Goal: Information Seeking & Learning: Find specific fact

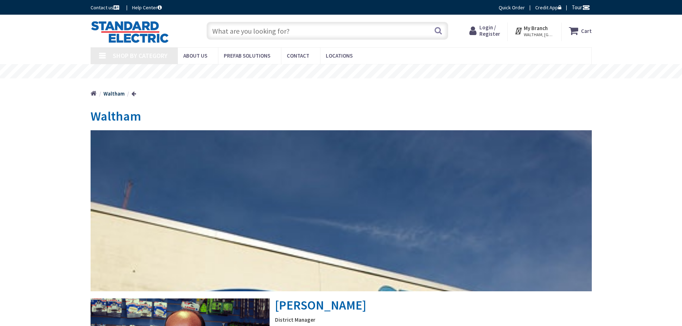
type input "[GEOGRAPHIC_DATA], [GEOGRAPHIC_DATA]"
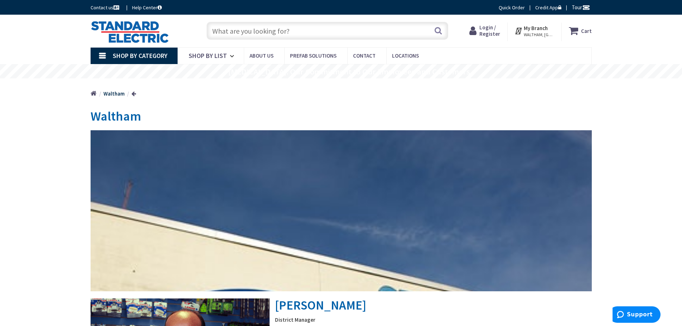
click at [294, 31] on input "text" at bounding box center [326, 31] width 241 height 18
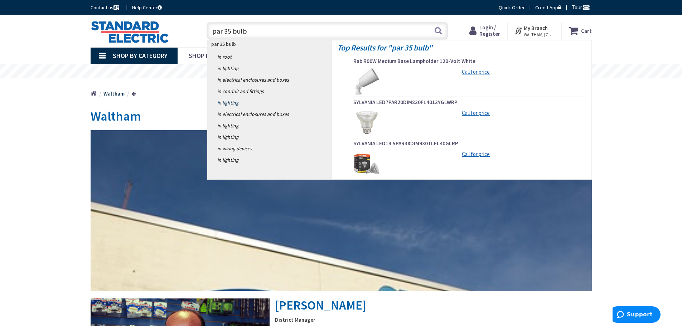
type input "par 35 bulb"
click at [226, 100] on link "in Lighting" at bounding box center [269, 102] width 124 height 11
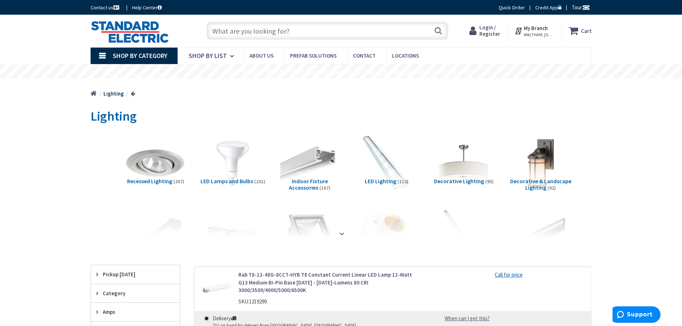
click at [149, 163] on img at bounding box center [155, 163] width 65 height 65
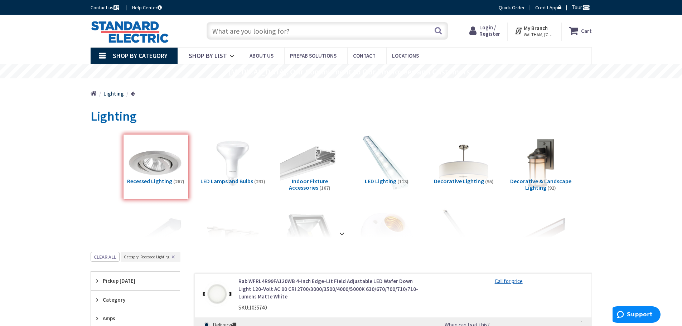
click at [245, 33] on input "text" at bounding box center [326, 31] width 241 height 18
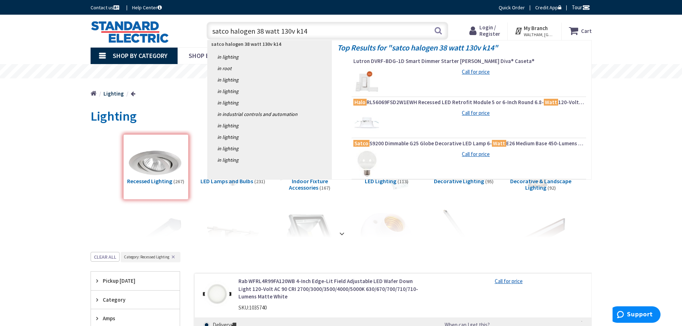
drag, startPoint x: 299, startPoint y: 31, endPoint x: 213, endPoint y: 34, distance: 87.0
click at [213, 34] on input "satco halogen 38 watt 130v k14" at bounding box center [326, 31] width 241 height 18
type input "satco halogen 38 watt 130v k14"
click at [235, 45] on strong "satco halogen 38 watt 130v k14" at bounding box center [246, 44] width 70 height 6
drag, startPoint x: 280, startPoint y: 46, endPoint x: 277, endPoint y: 47, distance: 3.6
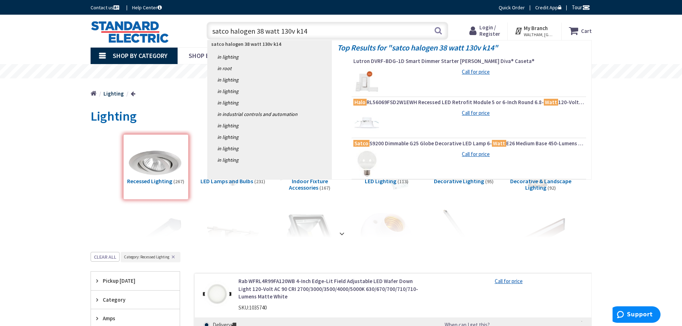
click at [280, 46] on p "satco halogen 38 watt 130v k14" at bounding box center [269, 43] width 124 height 7
click at [270, 46] on strong "satco halogen 38 watt 130v k14" at bounding box center [246, 44] width 70 height 6
click at [440, 29] on button "Search" at bounding box center [437, 31] width 9 height 16
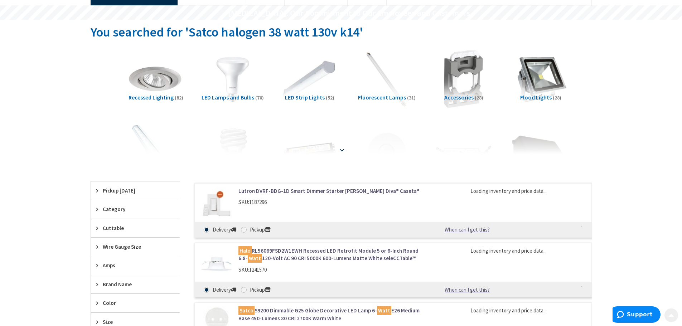
scroll to position [72, 0]
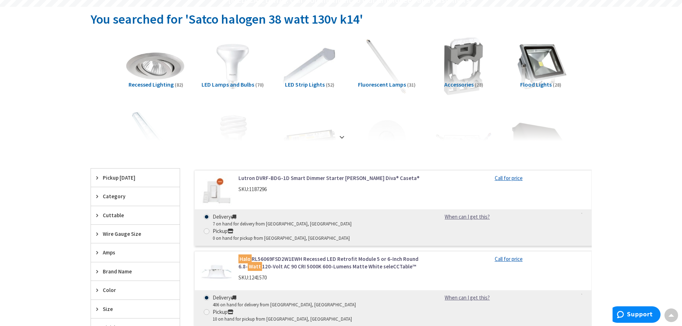
click at [161, 70] on img at bounding box center [155, 66] width 65 height 65
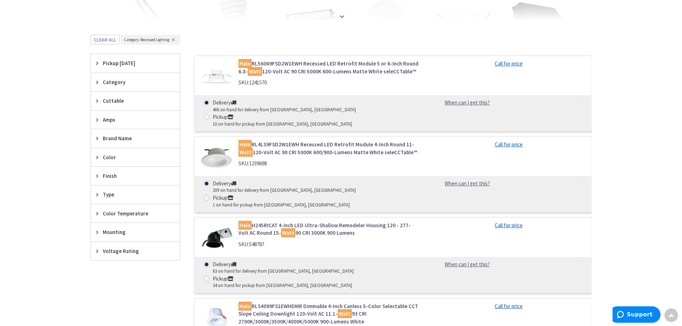
scroll to position [191, 0]
